Goal: Information Seeking & Learning: Understand process/instructions

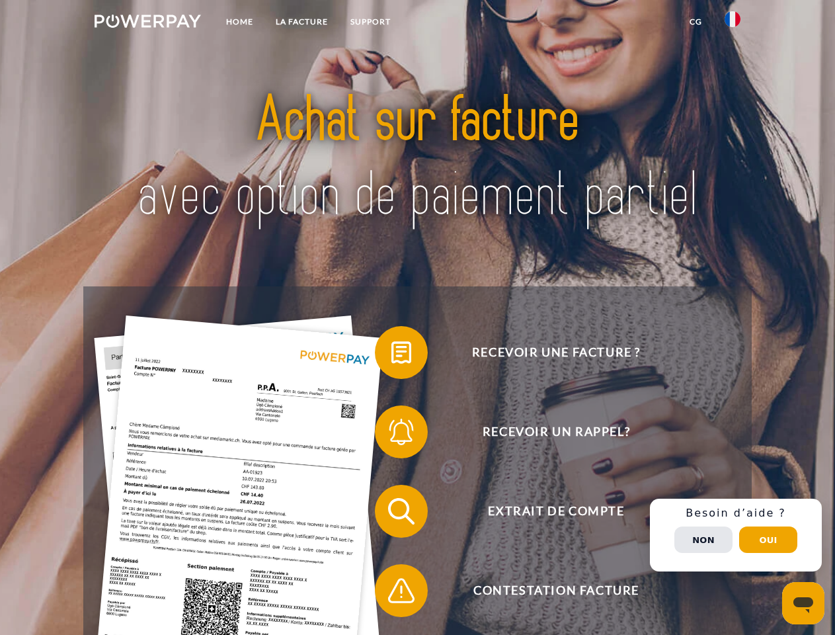
click at [148, 23] on img at bounding box center [148, 21] width 106 height 13
click at [733, 23] on img at bounding box center [733, 19] width 16 height 16
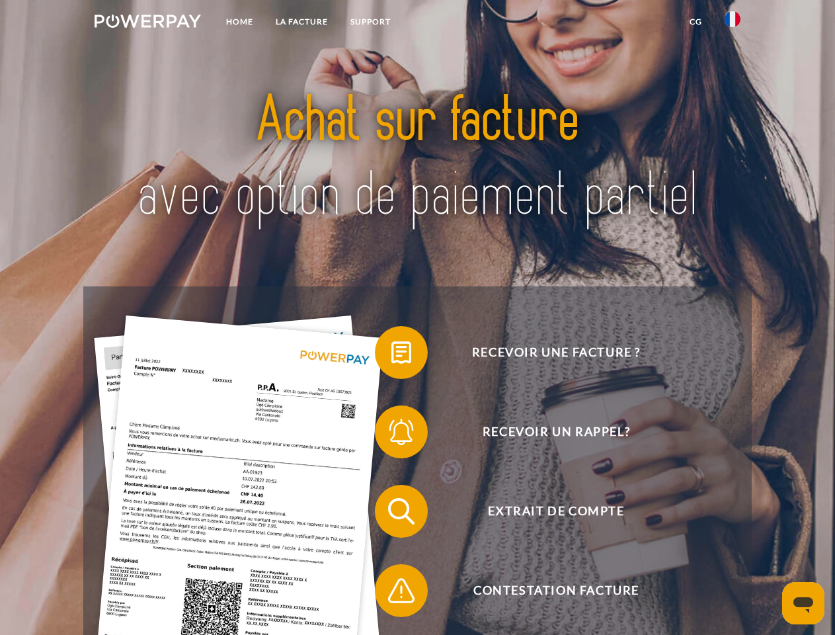
click at [696, 22] on link "CG" at bounding box center [696, 22] width 35 height 24
click at [392, 355] on span at bounding box center [382, 352] width 66 height 66
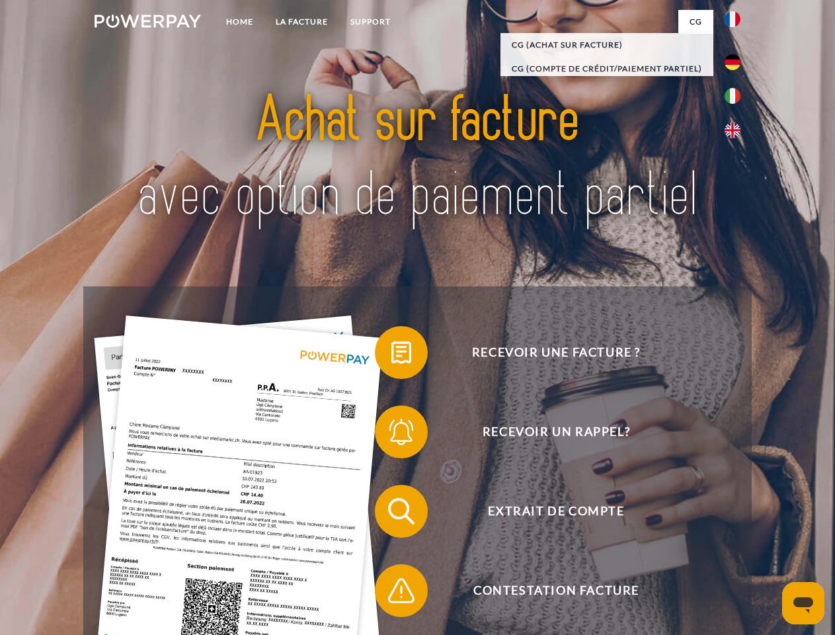
click at [392, 435] on div "Recevoir une facture ? Recevoir un rappel? Extrait de compte retour" at bounding box center [417, 550] width 668 height 529
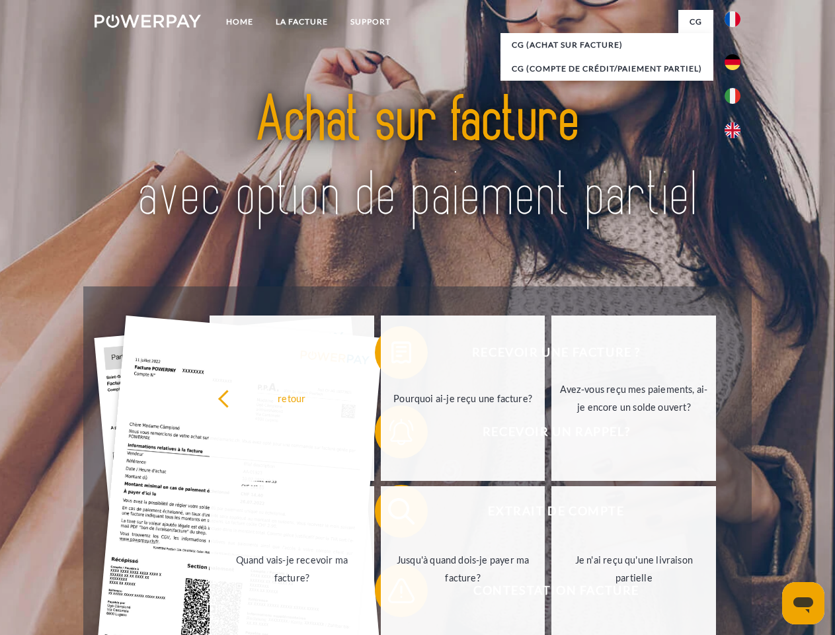
click at [392, 514] on link "Jusqu'à quand dois-je payer ma facture?" at bounding box center [463, 568] width 165 height 165
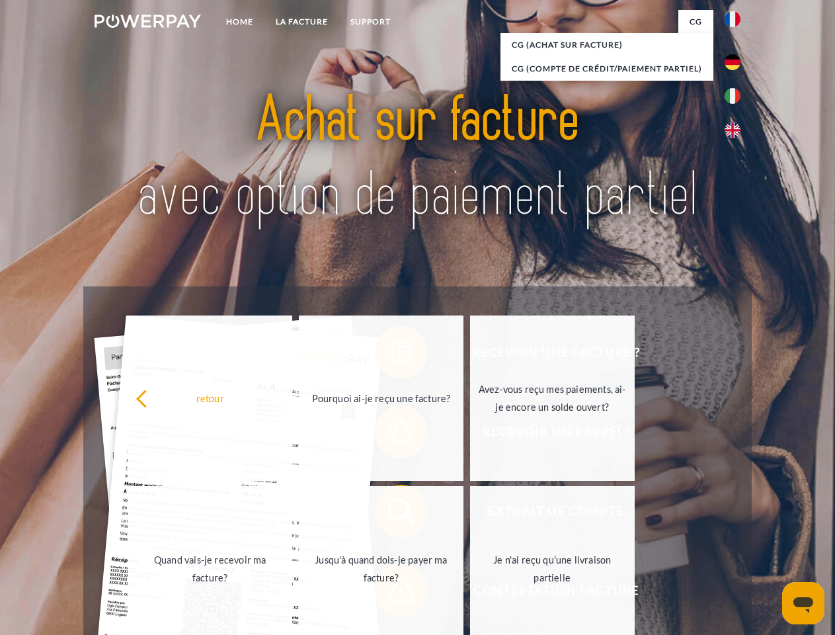
click at [392, 593] on span at bounding box center [382, 591] width 66 height 66
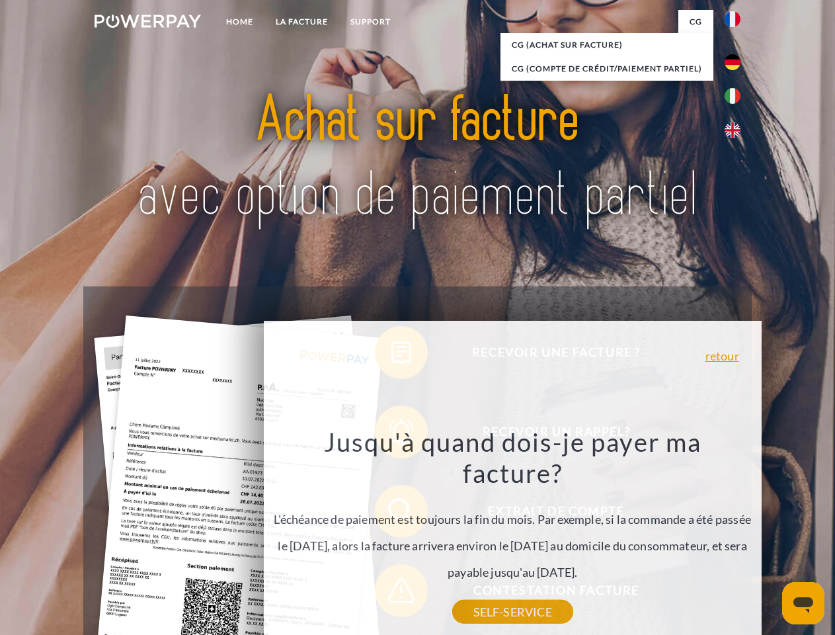
click at [736, 535] on div "Recevoir une facture ? Recevoir un rappel? Extrait de compte retour" at bounding box center [417, 550] width 668 height 529
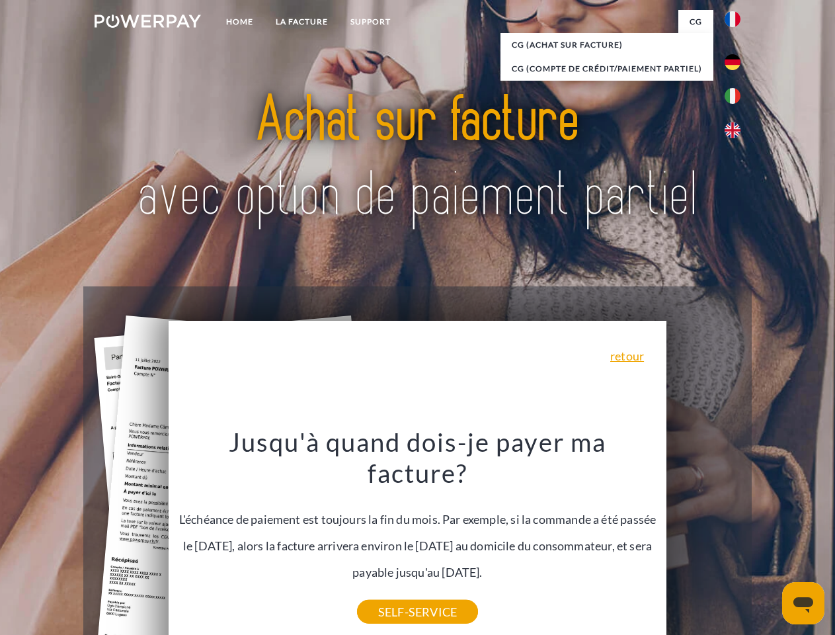
click at [704, 538] on span "Extrait de compte" at bounding box center [556, 511] width 324 height 53
click at [769, 540] on header "Home LA FACTURE Support" at bounding box center [417, 457] width 835 height 914
